Goal: Information Seeking & Learning: Learn about a topic

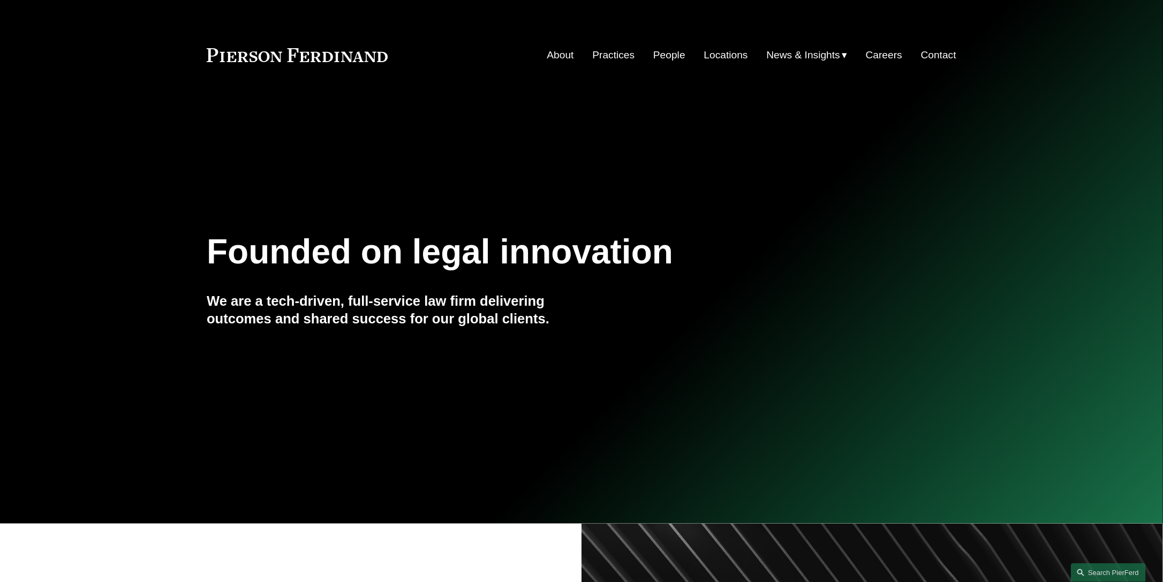
click at [672, 54] on link "People" at bounding box center [669, 55] width 32 height 20
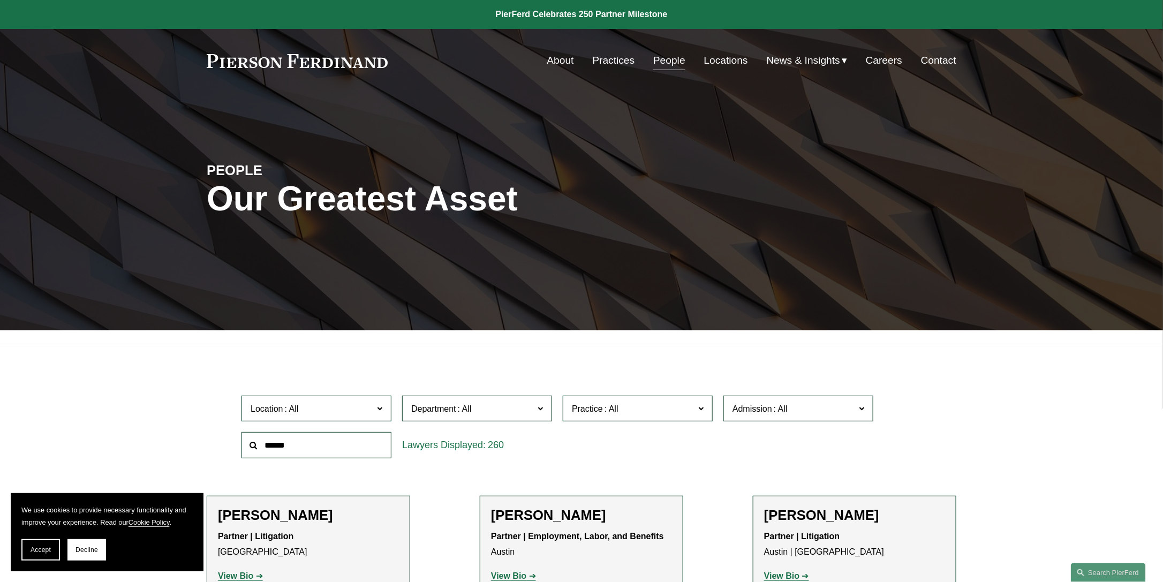
click at [553, 56] on link "About" at bounding box center [560, 60] width 27 height 20
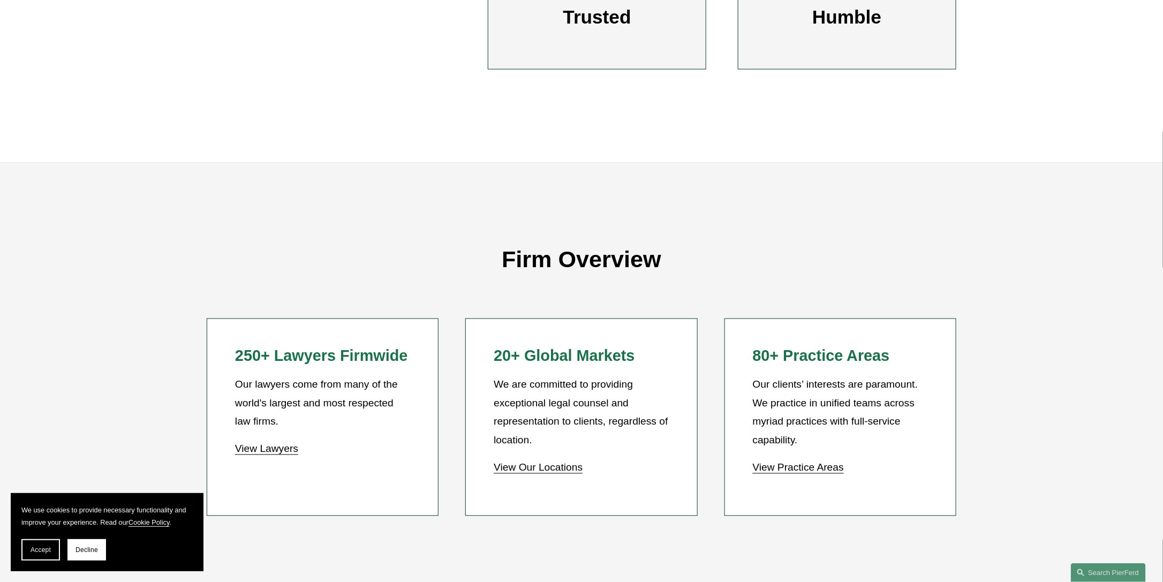
scroll to position [857, 0]
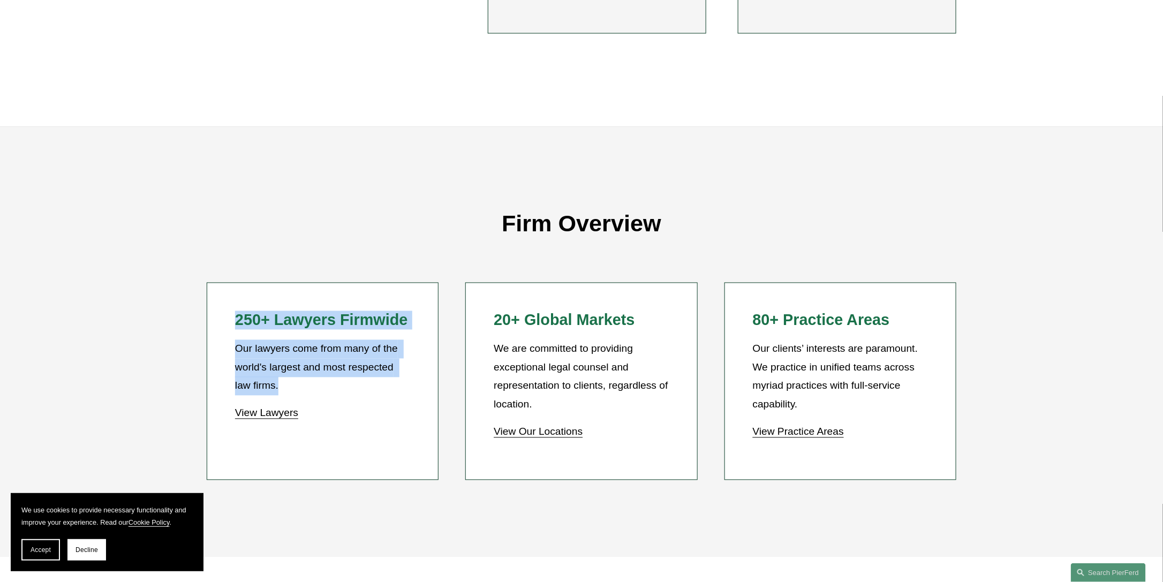
drag, startPoint x: 301, startPoint y: 391, endPoint x: 222, endPoint y: 330, distance: 99.3
click at [222, 330] on li "250+ Lawyers Firmwide Our lawyers come from many of the world's largest and mos…" at bounding box center [323, 382] width 232 height 198
drag, startPoint x: 222, startPoint y: 330, endPoint x: 310, endPoint y: 378, distance: 99.5
click at [305, 377] on p "Our lawyers come from many of the world's largest and most respected law firms." at bounding box center [322, 368] width 175 height 56
click at [329, 390] on p "Our lawyers come from many of the world's largest and most respected law firms." at bounding box center [322, 368] width 175 height 56
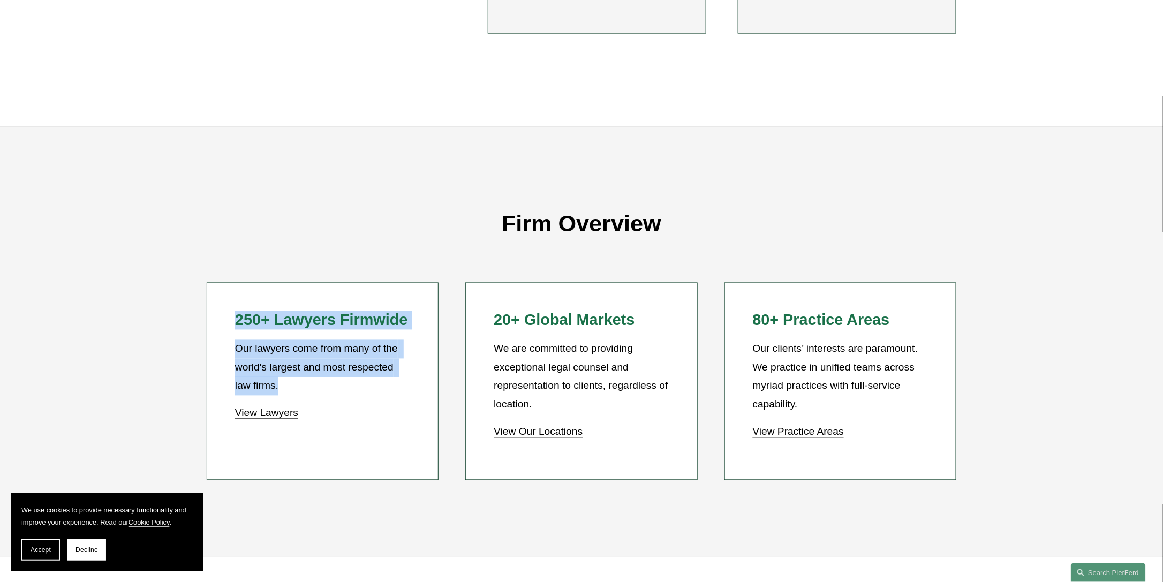
click at [302, 387] on p "Our lawyers come from many of the world's largest and most respected law firms." at bounding box center [322, 368] width 175 height 56
drag, startPoint x: 321, startPoint y: 389, endPoint x: 234, endPoint y: 322, distance: 109.9
click at [234, 322] on li "250+ Lawyers Firmwide Our lawyers come from many of the world's largest and mos…" at bounding box center [323, 382] width 232 height 198
drag, startPoint x: 234, startPoint y: 322, endPoint x: 306, endPoint y: 340, distance: 74.4
click at [301, 340] on div "250+ Lawyers Firmwide Our lawyers come from many of the world's largest and mos…" at bounding box center [322, 367] width 175 height 112
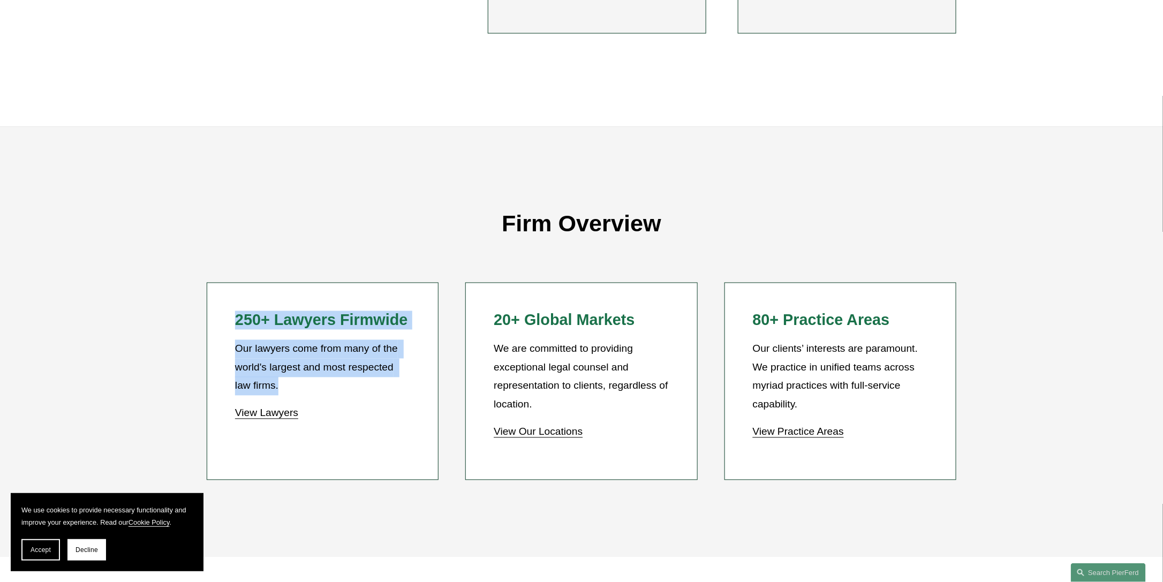
click at [341, 339] on div "250+ Lawyers Firmwide Our lawyers come from many of the world's largest and mos…" at bounding box center [322, 367] width 175 height 112
click at [234, 320] on li "250+ Lawyers Firmwide Our lawyers come from many of the world's largest and mos…" at bounding box center [323, 382] width 232 height 198
drag, startPoint x: 236, startPoint y: 321, endPoint x: 325, endPoint y: 387, distance: 110.3
click at [325, 387] on div "250+ Lawyers Firmwide Our lawyers come from many of the world's largest and mos…" at bounding box center [322, 367] width 175 height 112
drag, startPoint x: 325, startPoint y: 387, endPoint x: 289, endPoint y: 391, distance: 35.6
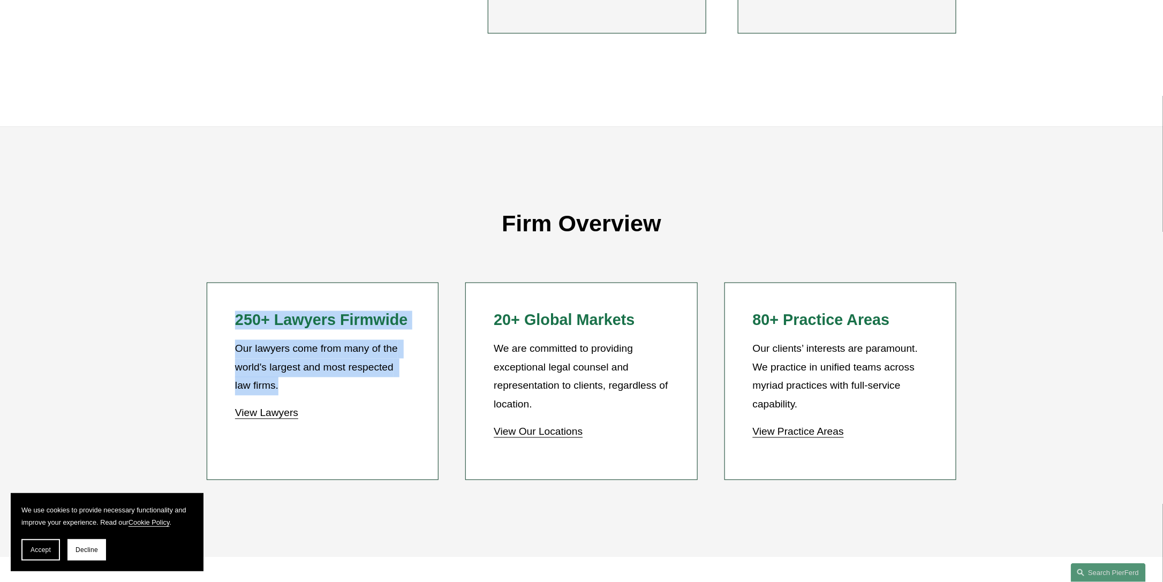
click at [305, 388] on p "Our lawyers come from many of the world's largest and most respected law firms." at bounding box center [322, 368] width 175 height 56
drag, startPoint x: 278, startPoint y: 392, endPoint x: 316, endPoint y: 401, distance: 39.2
click at [279, 391] on p "Our lawyers come from many of the world's largest and most respected law firms." at bounding box center [322, 368] width 175 height 56
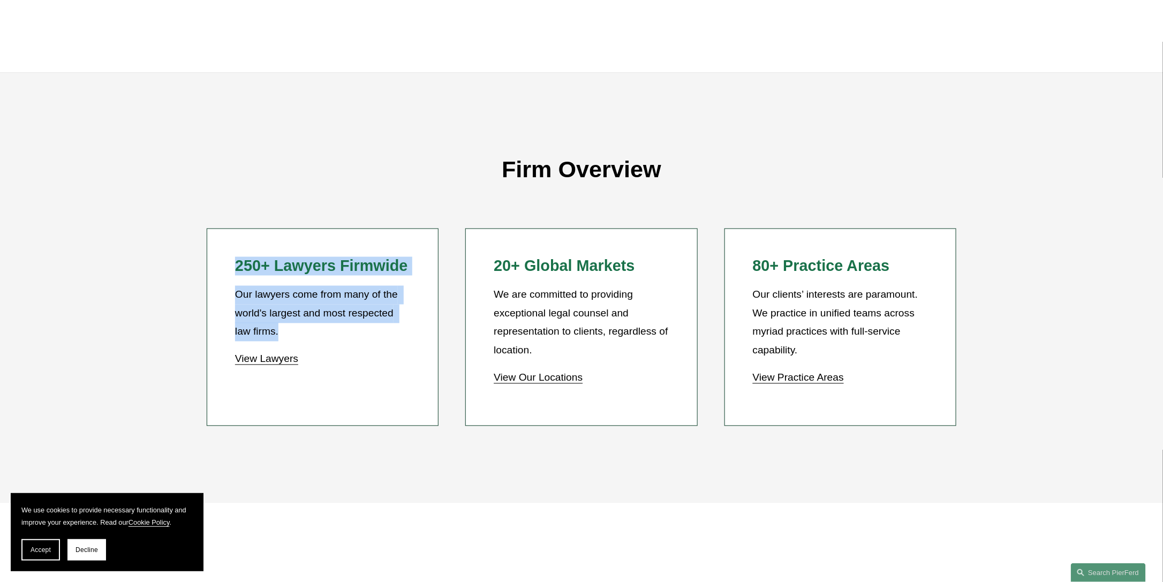
scroll to position [911, 0]
click at [397, 309] on p "Our lawyers come from many of the world's largest and most respected law firms." at bounding box center [322, 315] width 175 height 56
click at [403, 340] on p "Our lawyers come from many of the world's largest and most respected law firms." at bounding box center [322, 315] width 175 height 56
click at [407, 308] on p "Our lawyers come from many of the world's largest and most respected law firms." at bounding box center [322, 315] width 175 height 56
click at [403, 327] on p "Our lawyers come from many of the world's largest and most respected law firms." at bounding box center [322, 315] width 175 height 56
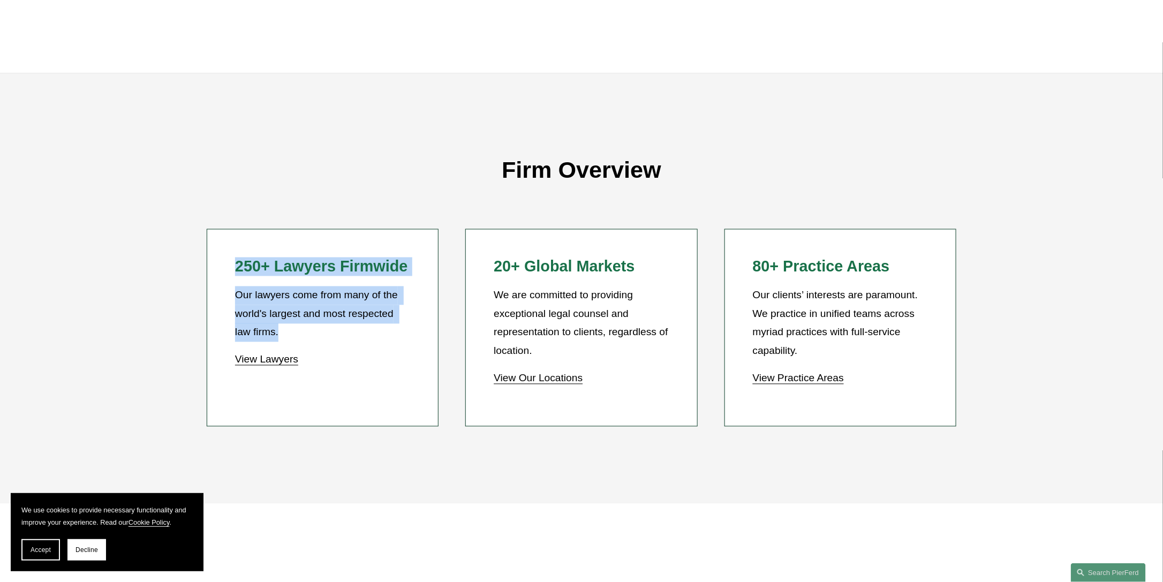
click at [397, 318] on p "Our lawyers come from many of the world's largest and most respected law firms." at bounding box center [322, 315] width 175 height 56
click at [317, 340] on p "Our lawyers come from many of the world's largest and most respected law firms." at bounding box center [322, 315] width 175 height 56
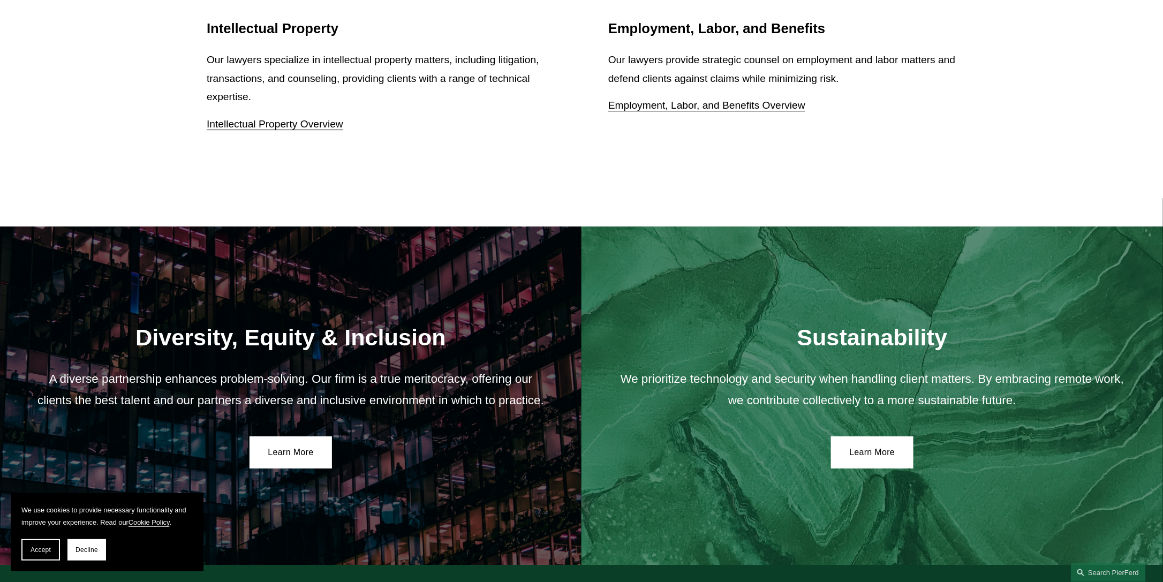
scroll to position [1714, 0]
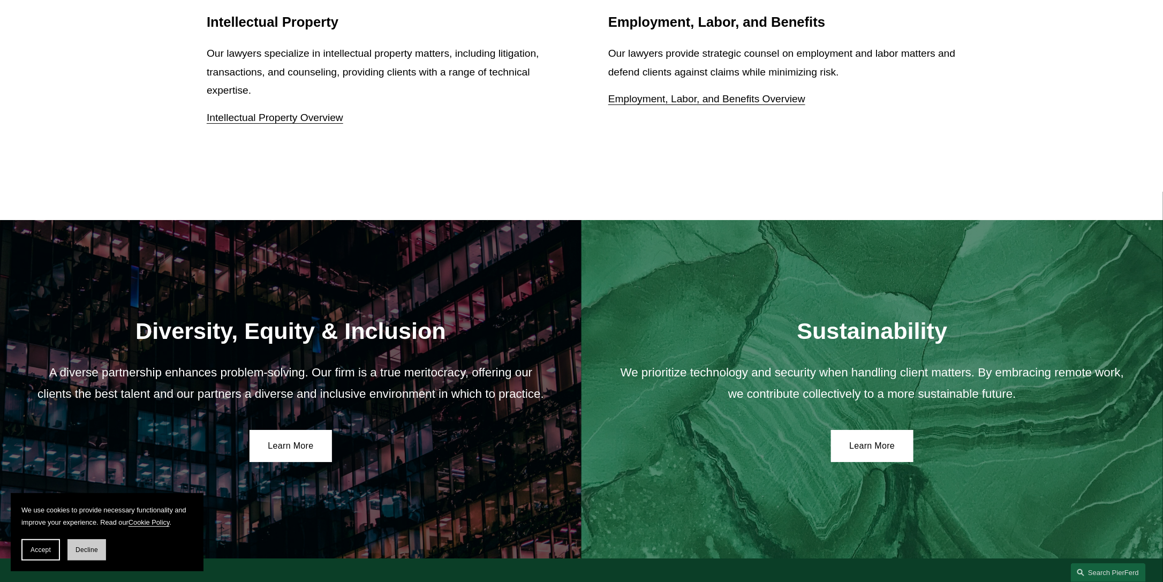
drag, startPoint x: 88, startPoint y: 552, endPoint x: 115, endPoint y: 539, distance: 29.9
click at [88, 552] on span "Decline" at bounding box center [87, 549] width 22 height 7
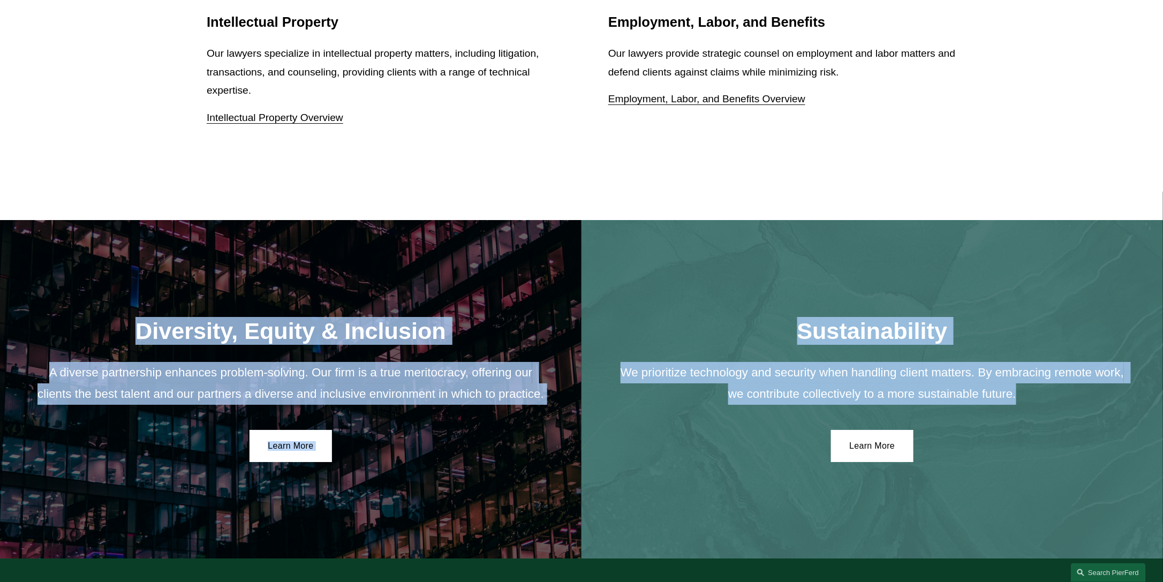
drag, startPoint x: 120, startPoint y: 333, endPoint x: 1018, endPoint y: 407, distance: 900.8
click at [1018, 407] on div "Diversity, Equity & Inclusion A diverse partnership enhances problem-solving. O…" at bounding box center [581, 389] width 1163 height 339
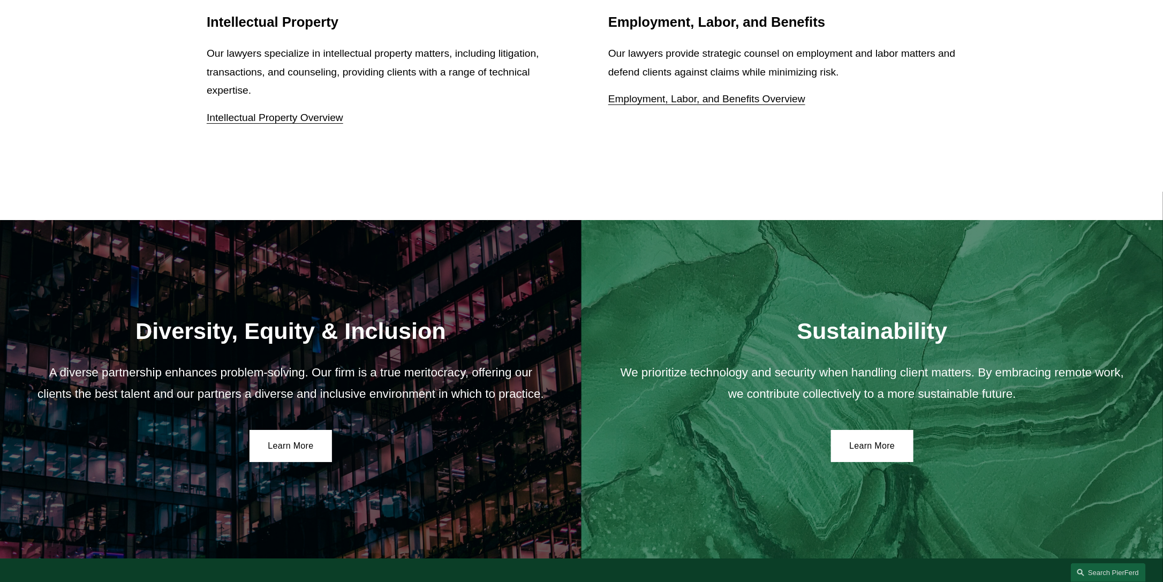
drag, startPoint x: 510, startPoint y: 154, endPoint x: 510, endPoint y: 145, distance: 9.1
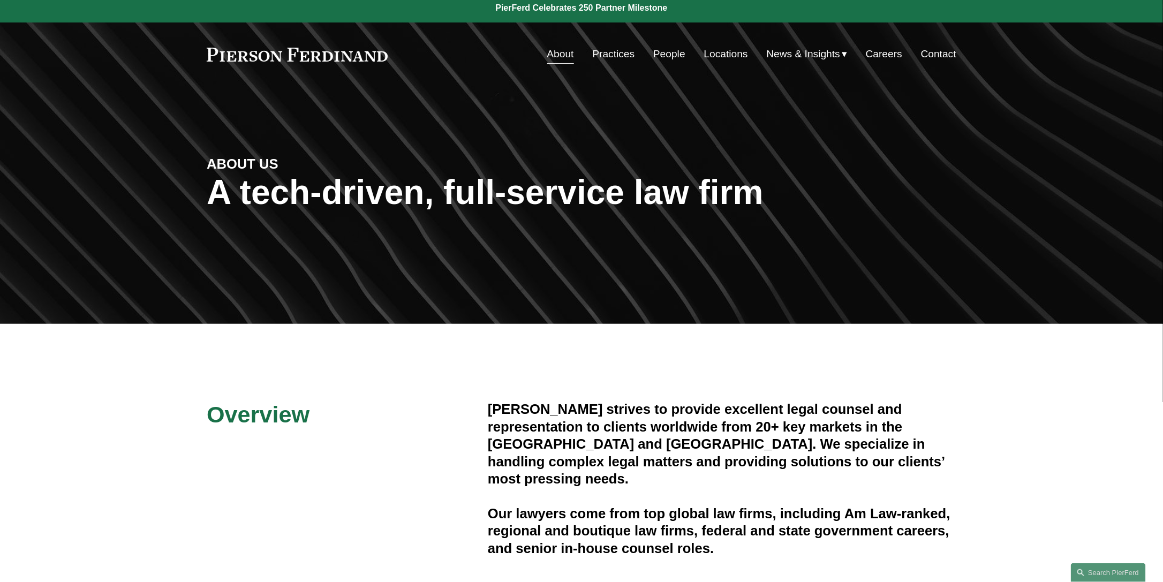
scroll to position [0, 0]
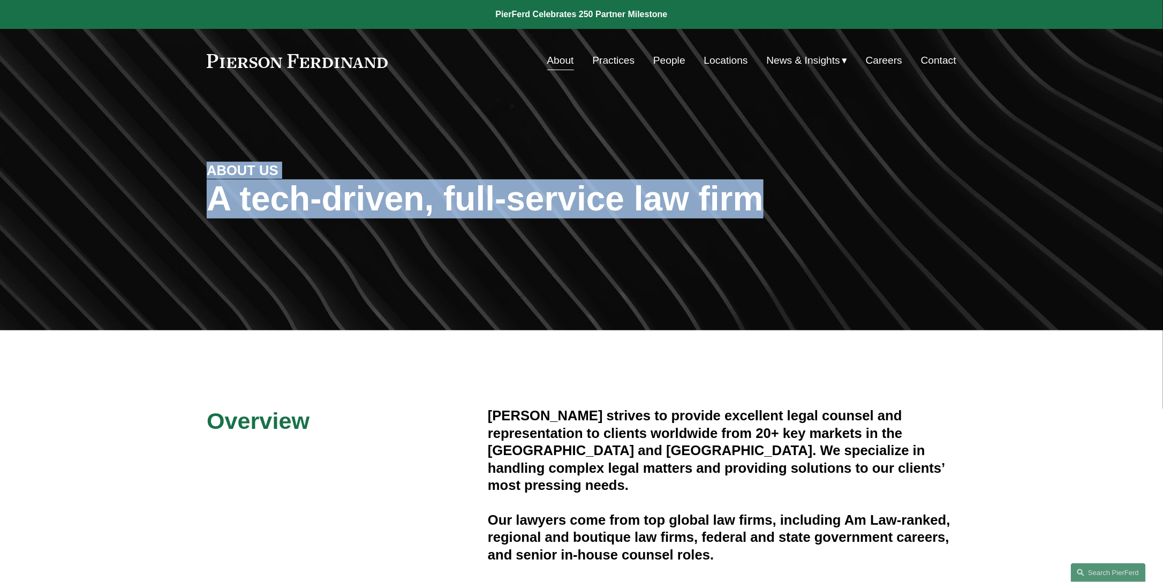
drag, startPoint x: 200, startPoint y: 169, endPoint x: 790, endPoint y: 197, distance: 590.4
click at [790, 197] on div "ABOUT US A tech-driven, full-service law firm" at bounding box center [581, 211] width 1163 height 161
drag, startPoint x: 790, startPoint y: 197, endPoint x: 774, endPoint y: 202, distance: 16.4
click at [765, 212] on h1 "A tech-driven, full-service law firm" at bounding box center [582, 198] width 750 height 39
click at [775, 200] on h1 "A tech-driven, full-service law firm" at bounding box center [582, 198] width 750 height 39
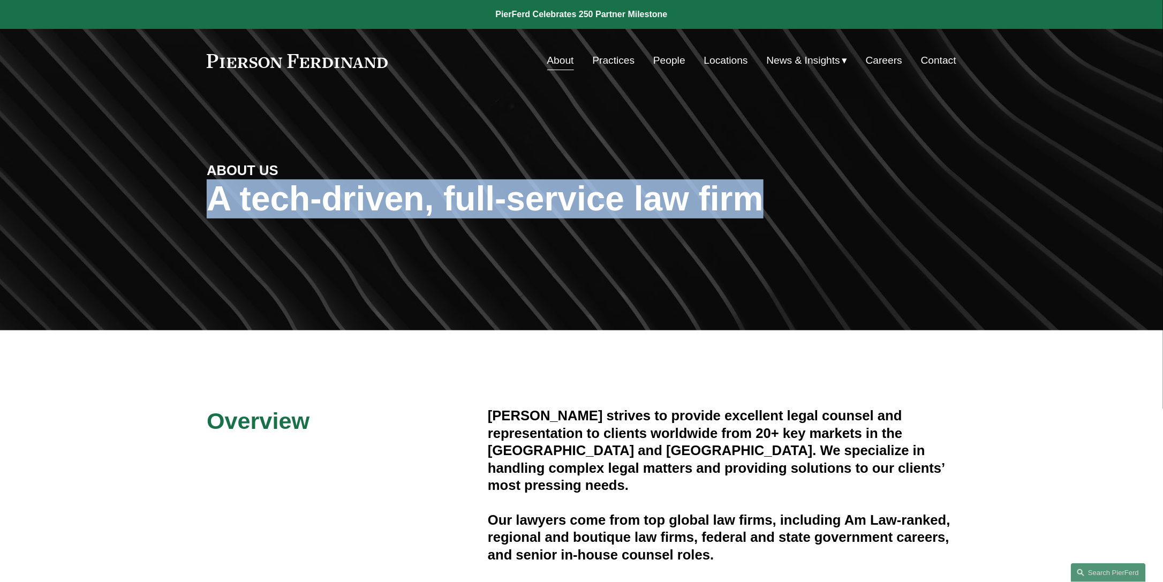
drag, startPoint x: 789, startPoint y: 202, endPoint x: 189, endPoint y: 180, distance: 600.9
click at [189, 180] on div "ABOUT US A tech-driven, full-service law firm" at bounding box center [581, 211] width 1163 height 161
click at [317, 279] on div "ABOUT US A tech-driven, full-service law firm" at bounding box center [581, 211] width 1163 height 161
